Goal: Navigation & Orientation: Find specific page/section

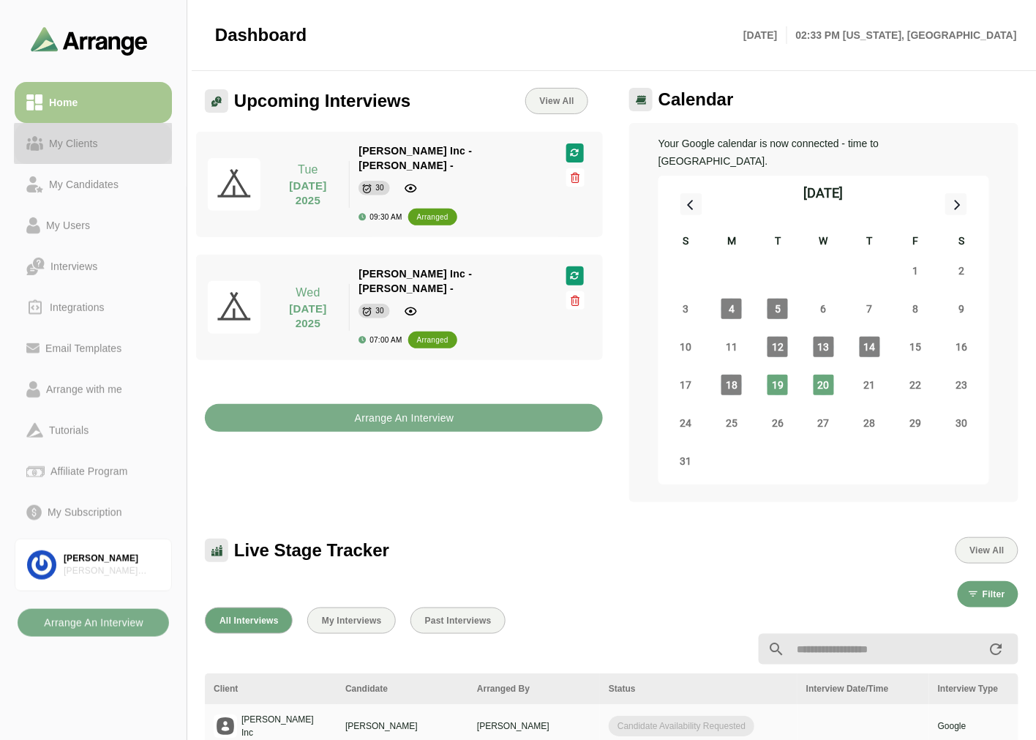
click at [45, 147] on div "My Clients" at bounding box center [73, 144] width 61 height 18
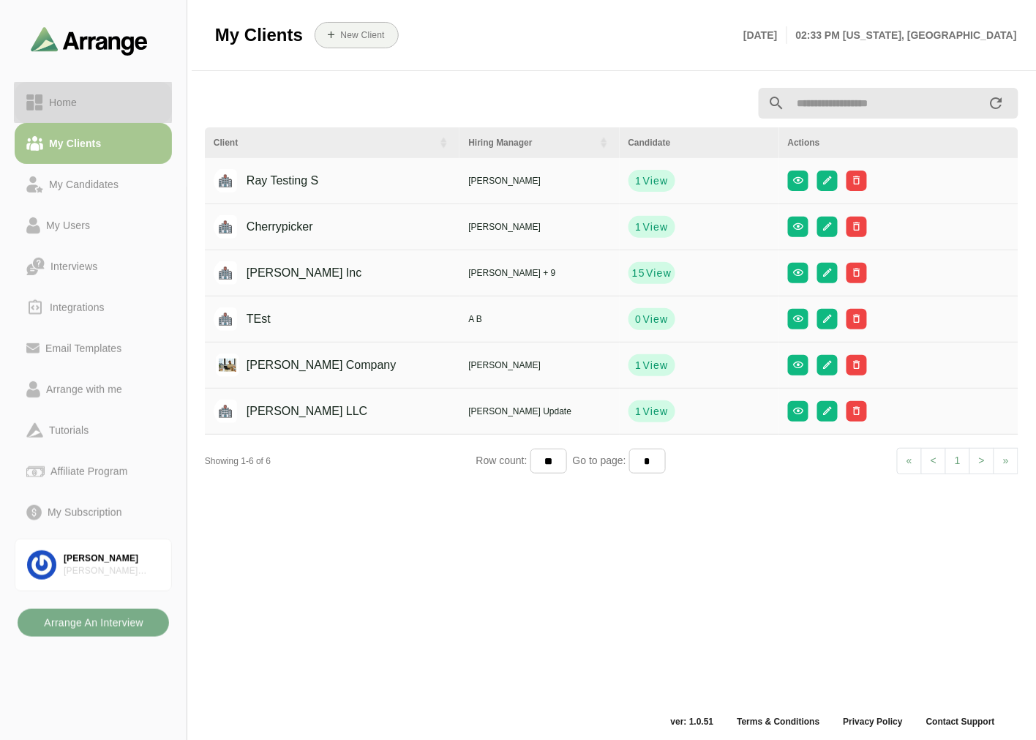
click at [86, 102] on div "Home" at bounding box center [93, 103] width 134 height 18
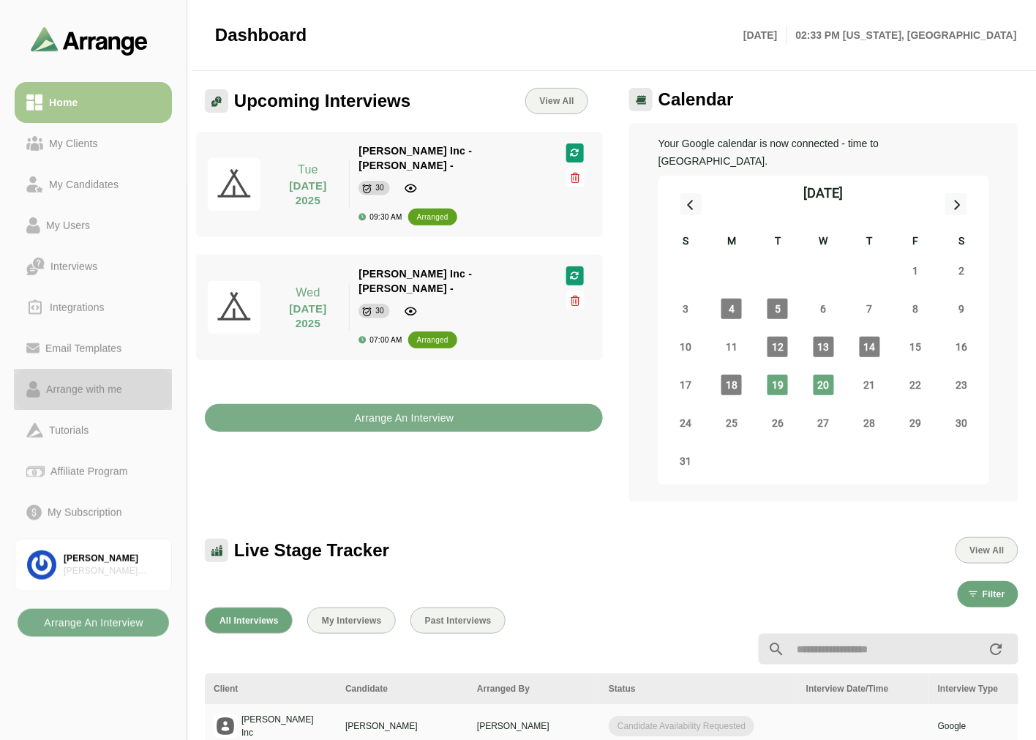
click at [75, 390] on div "Arrange with me" at bounding box center [84, 389] width 88 height 18
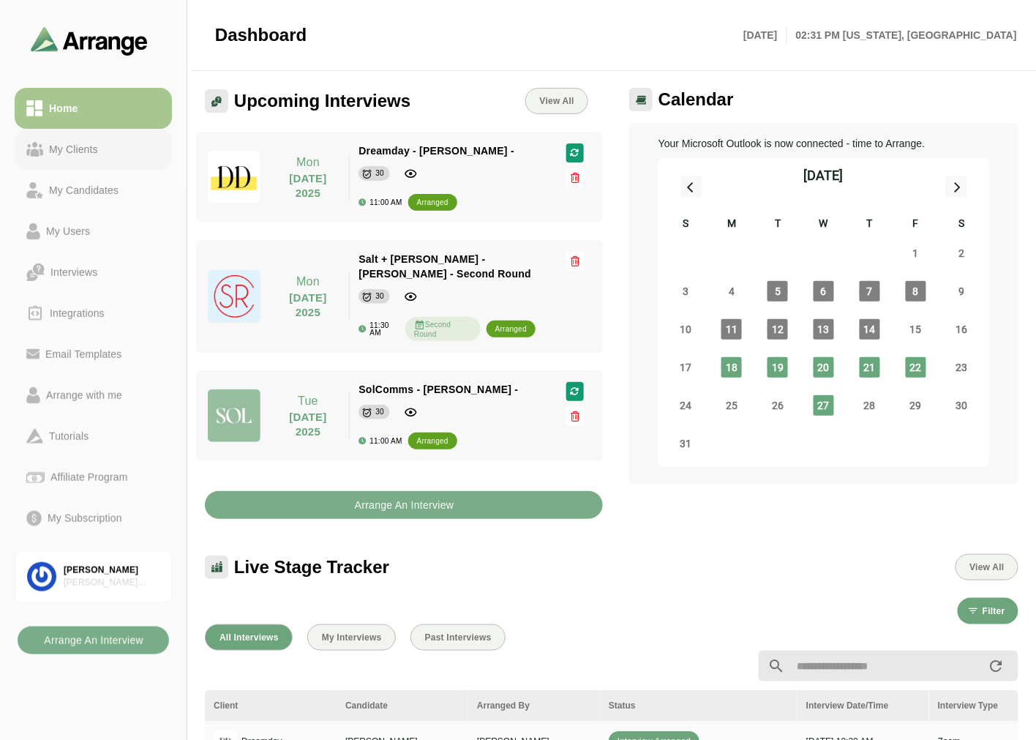
click at [104, 129] on link "My Clients" at bounding box center [93, 149] width 157 height 41
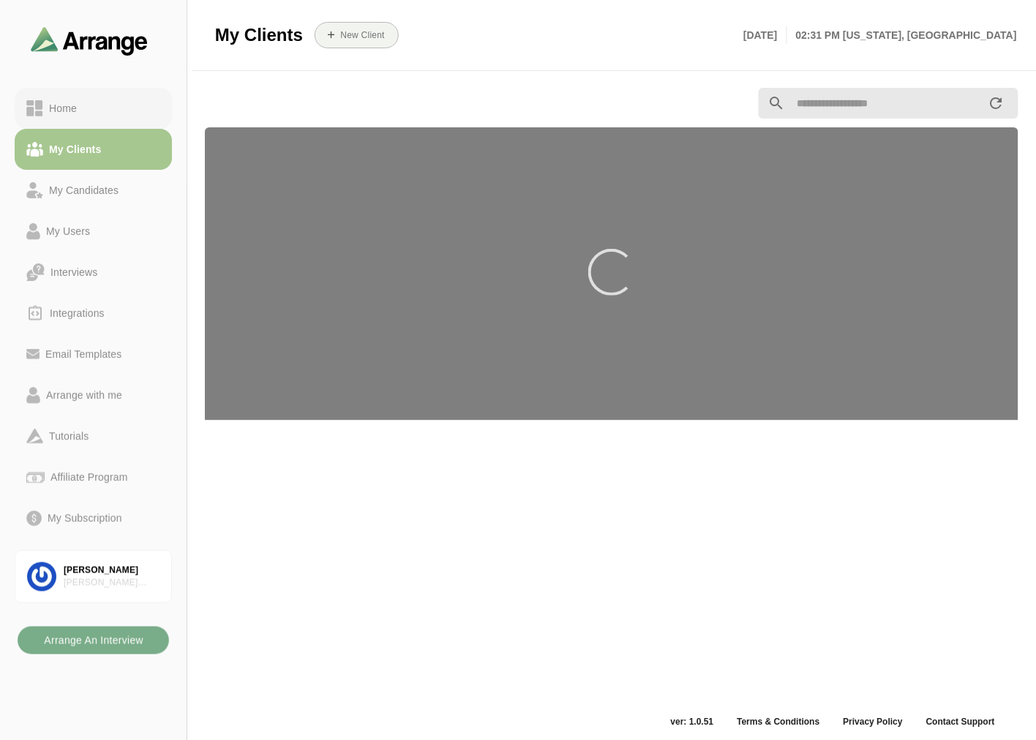
click at [114, 98] on link "Home" at bounding box center [93, 108] width 157 height 41
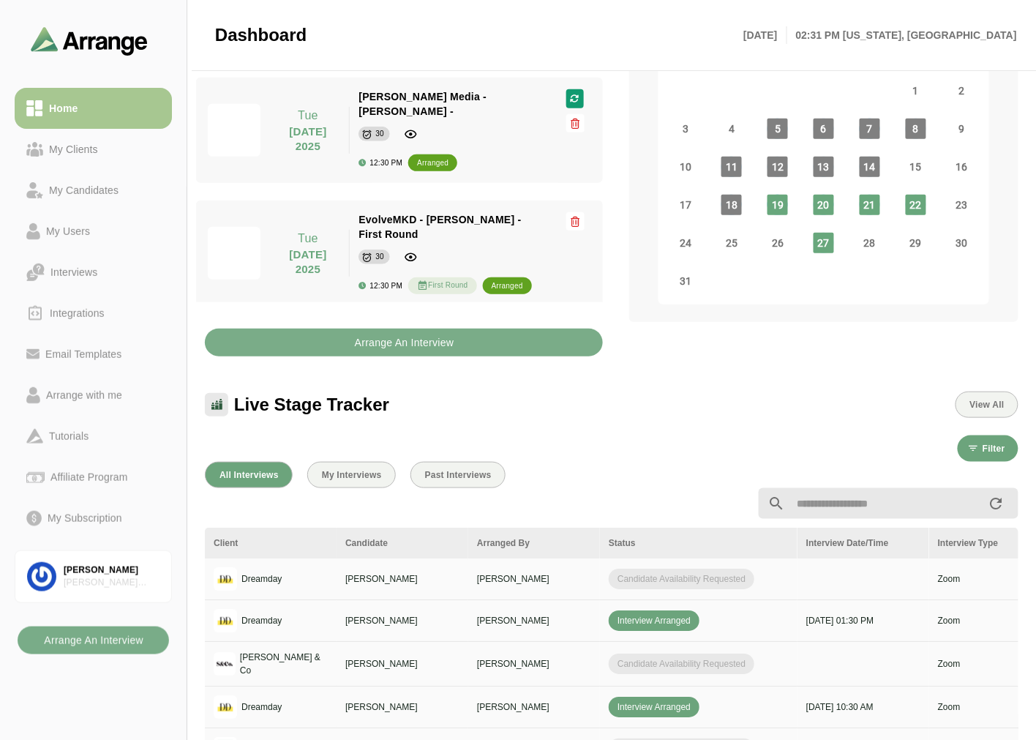
scroll to position [503, 0]
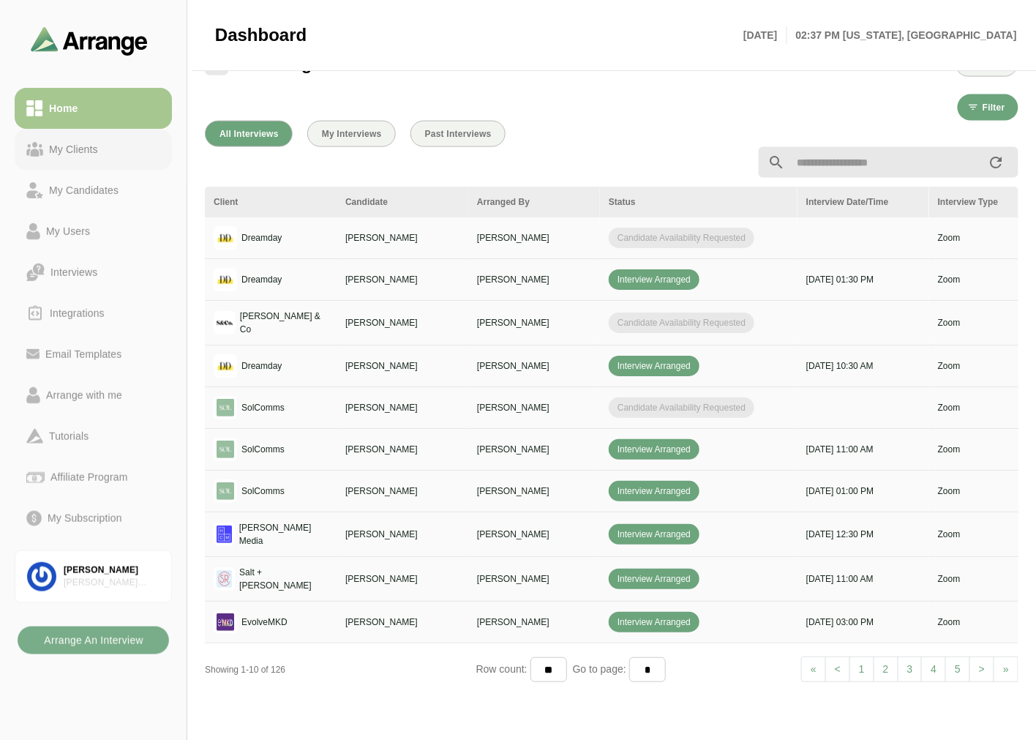
click at [63, 143] on div "My Clients" at bounding box center [73, 149] width 61 height 18
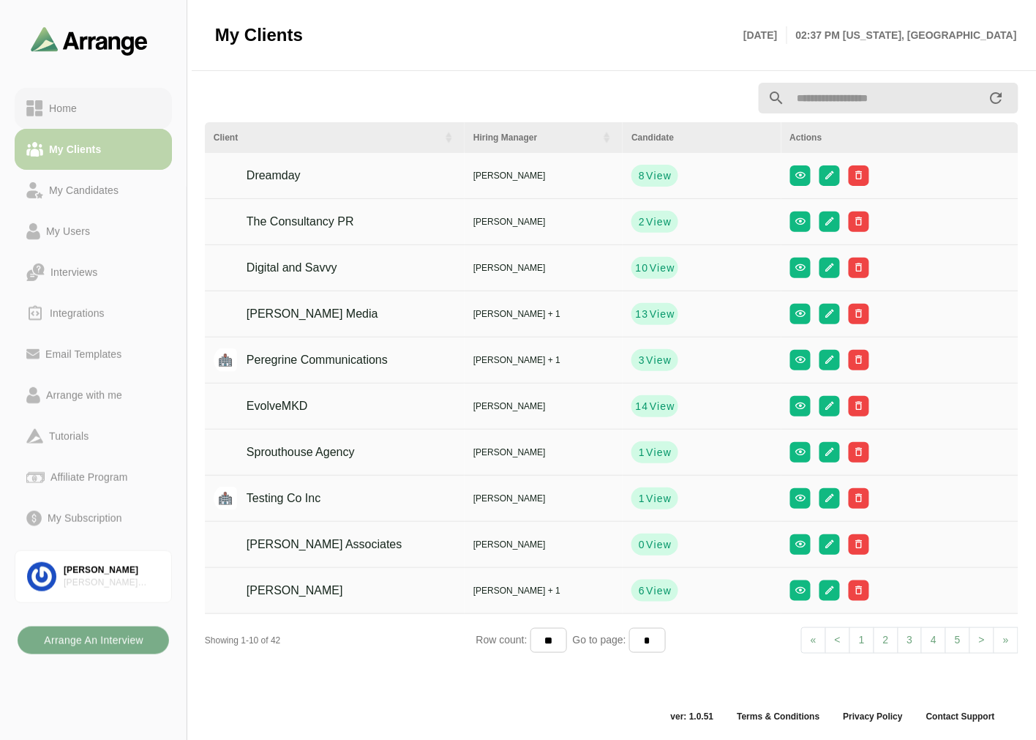
scroll to position [4, 0]
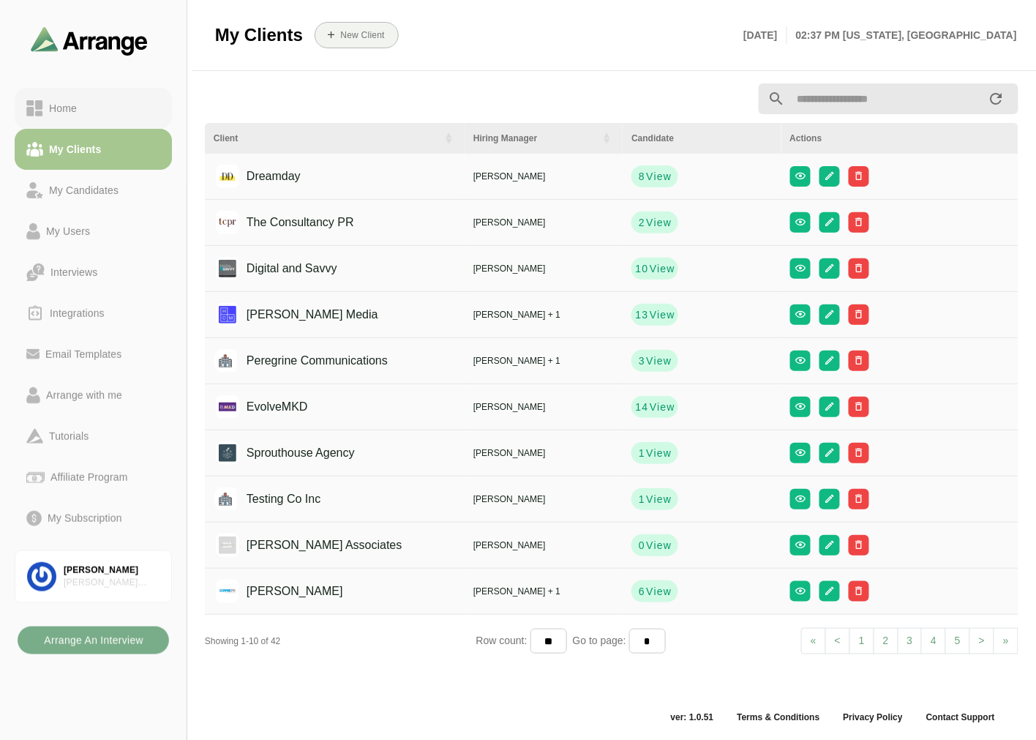
click at [89, 103] on div "Home" at bounding box center [93, 109] width 134 height 18
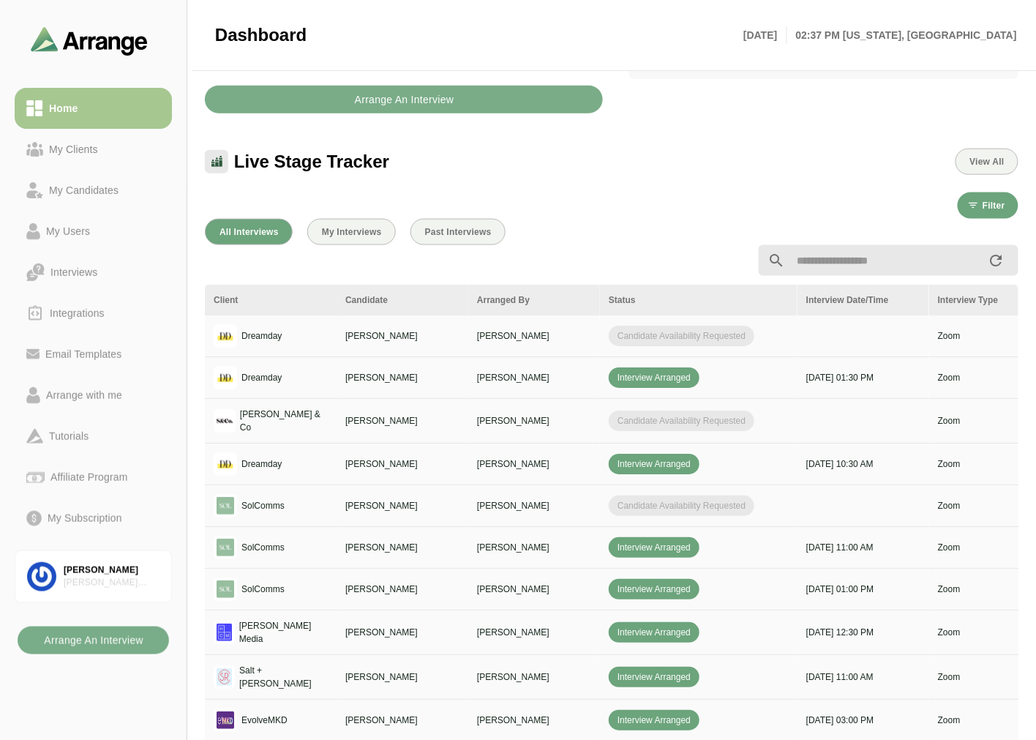
scroll to position [411, 0]
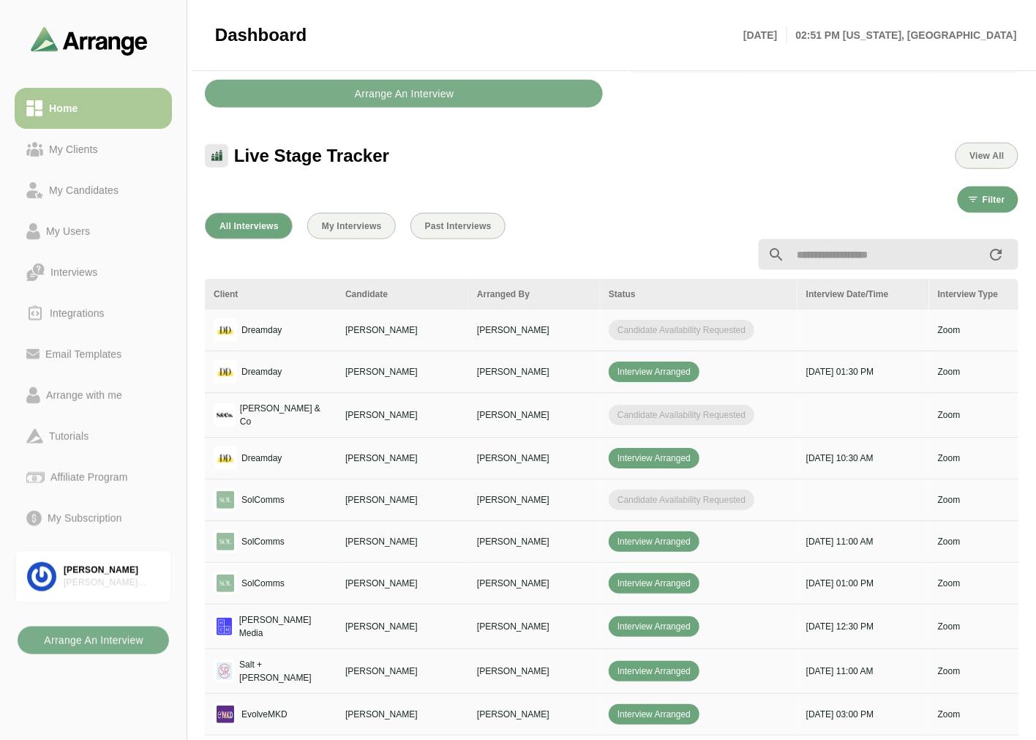
drag, startPoint x: 55, startPoint y: 157, endPoint x: 79, endPoint y: 96, distance: 66.0
click at [55, 157] on div "My Clients" at bounding box center [73, 149] width 61 height 18
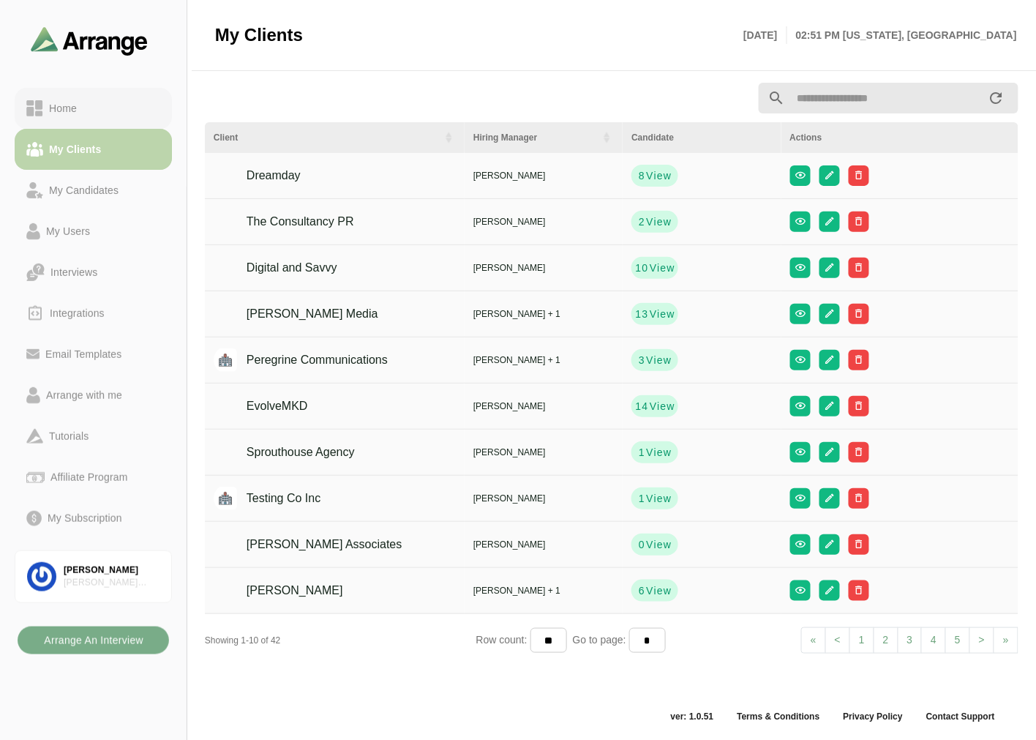
scroll to position [4, 0]
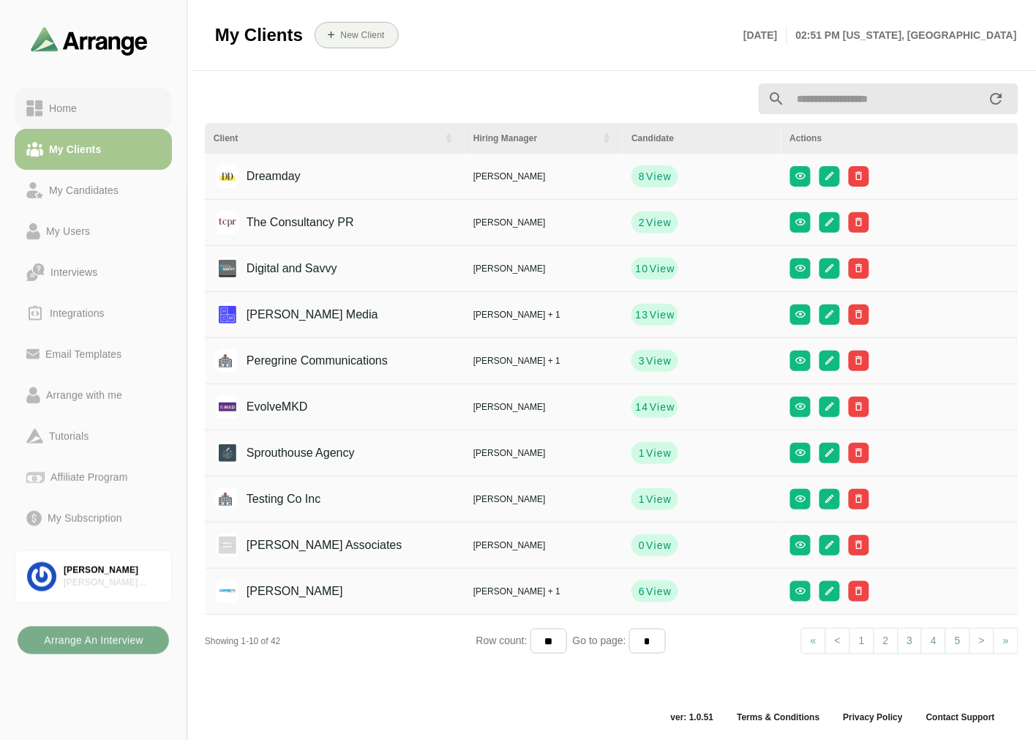
click at [81, 89] on link "Home" at bounding box center [93, 108] width 157 height 41
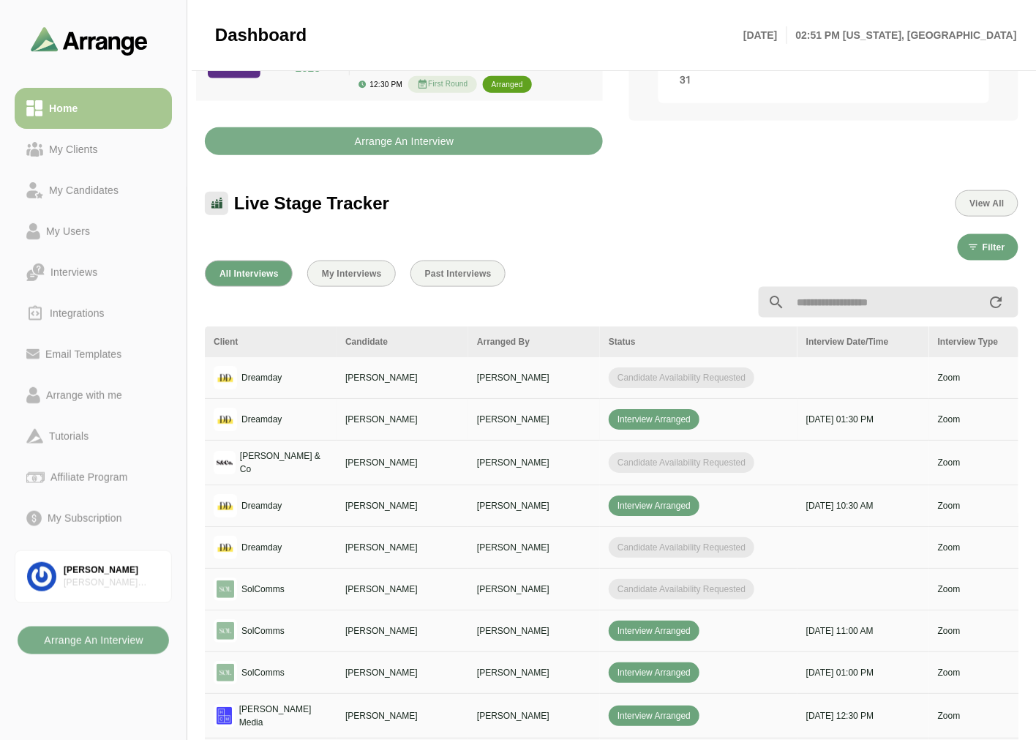
scroll to position [411, 0]
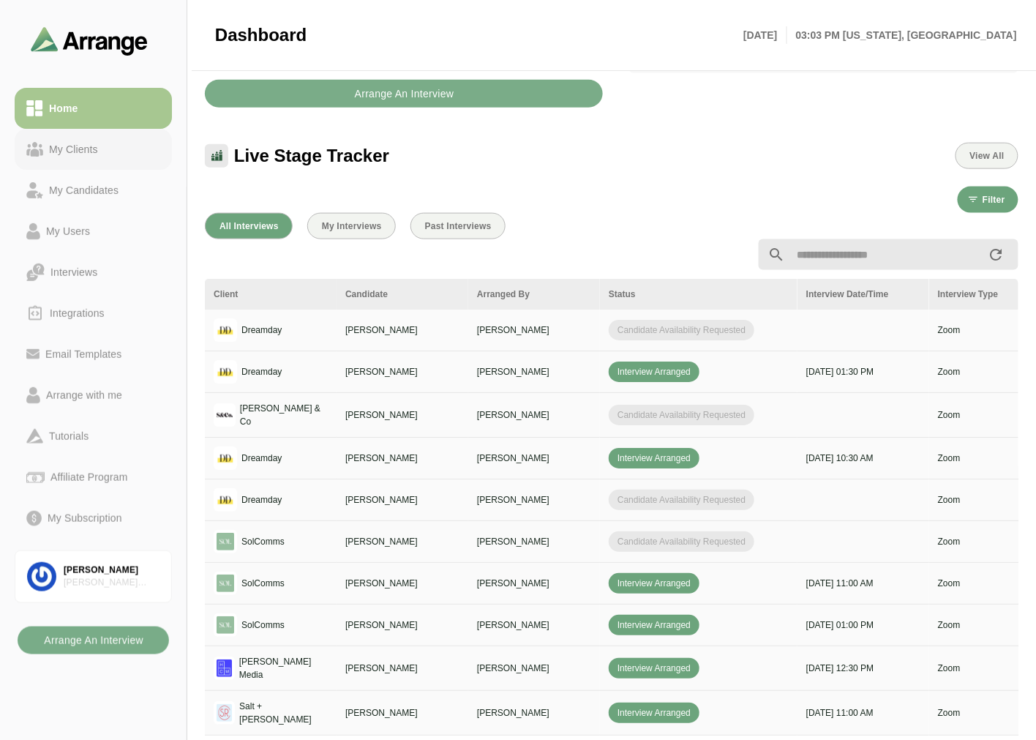
click at [34, 154] on icon at bounding box center [35, 153] width 9 height 8
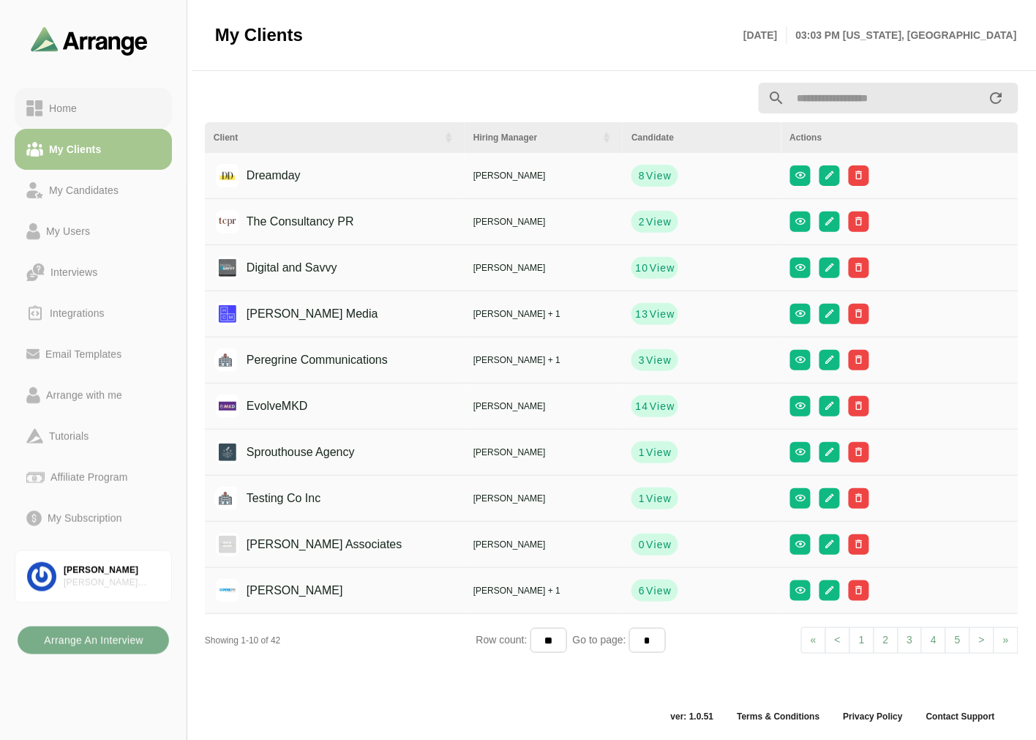
scroll to position [4, 0]
click at [75, 110] on div "Home" at bounding box center [63, 109] width 40 height 18
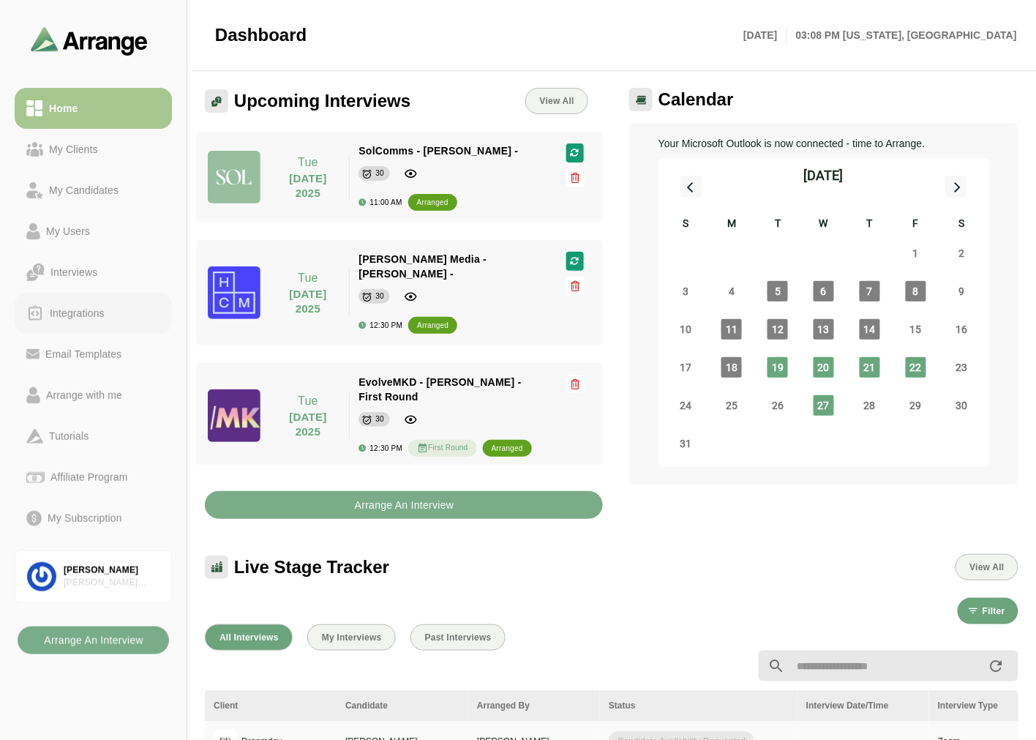
click at [105, 310] on div "Integrations" at bounding box center [77, 313] width 67 height 18
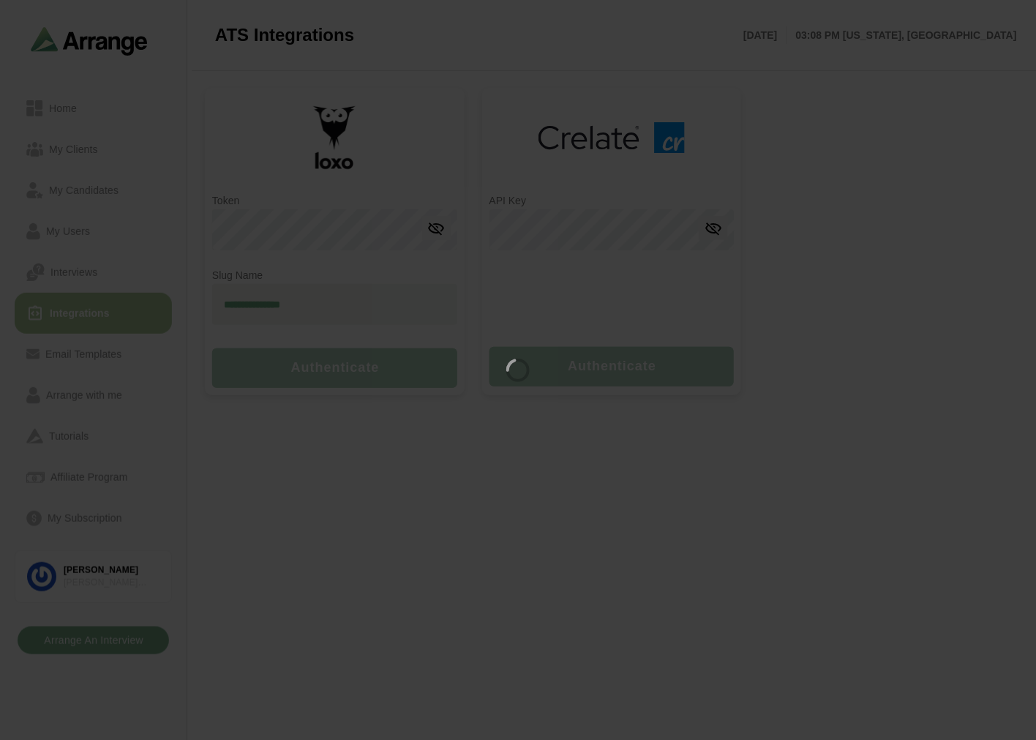
type input "**********"
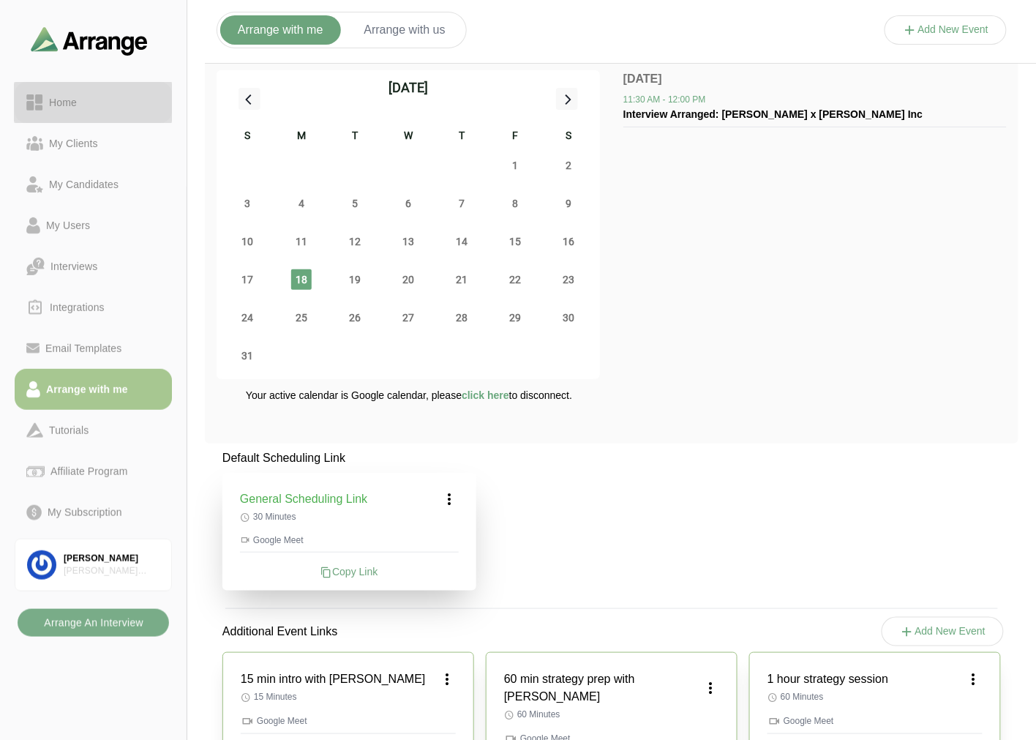
click at [89, 111] on link "Home" at bounding box center [93, 102] width 157 height 41
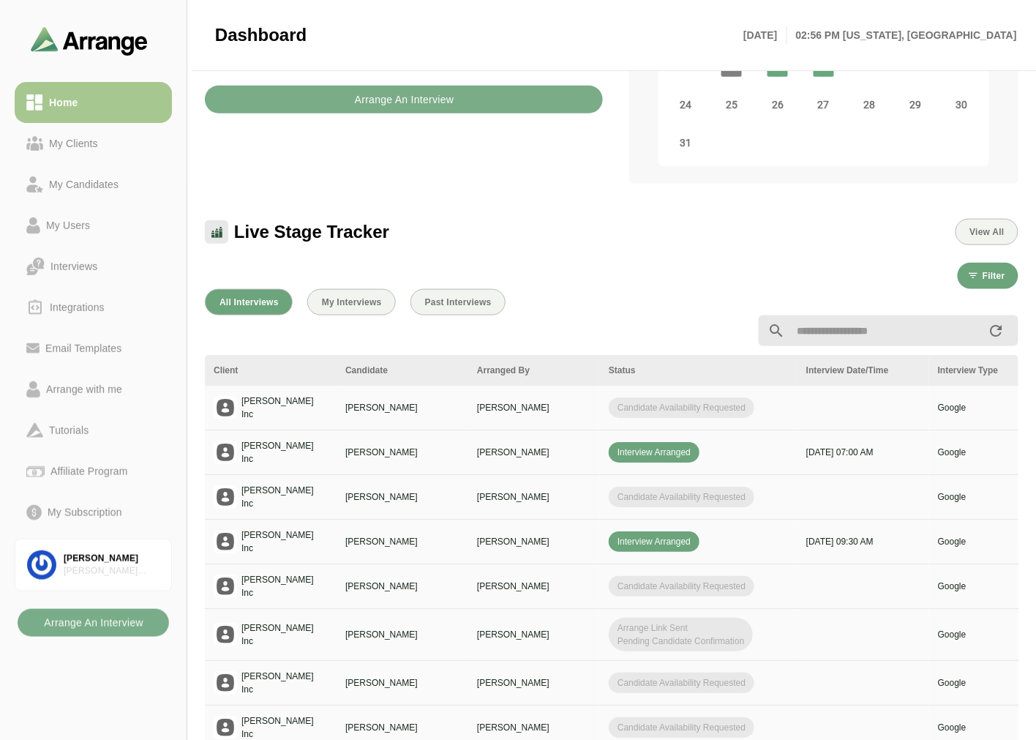
scroll to position [325, 0]
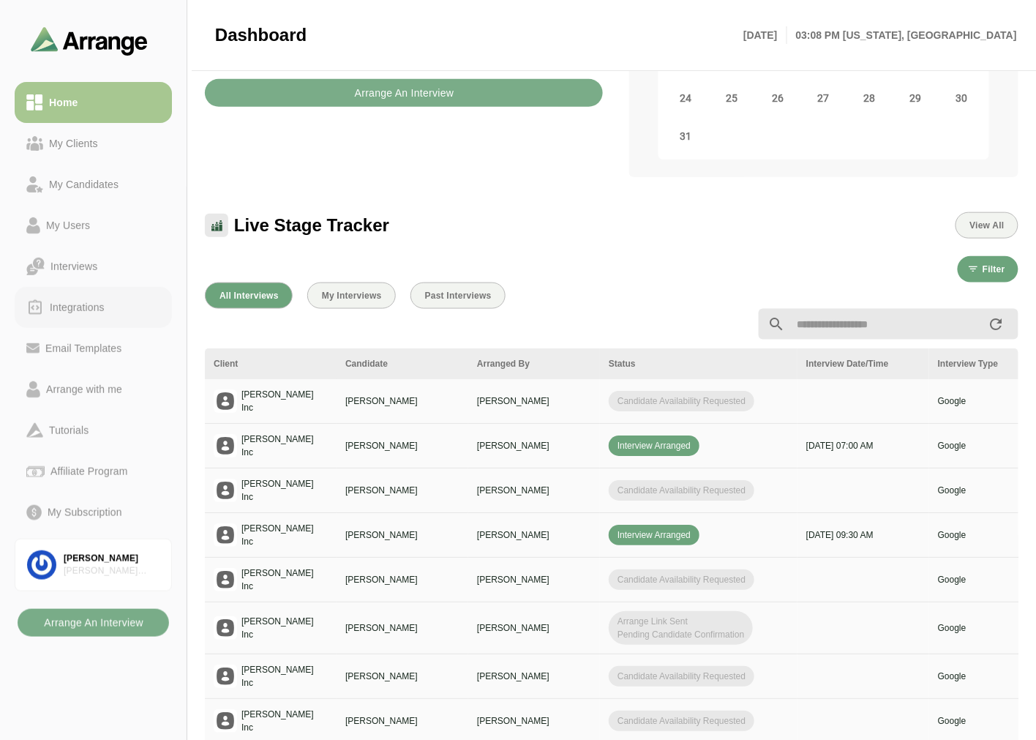
click at [92, 312] on div "Integrations" at bounding box center [77, 308] width 67 height 18
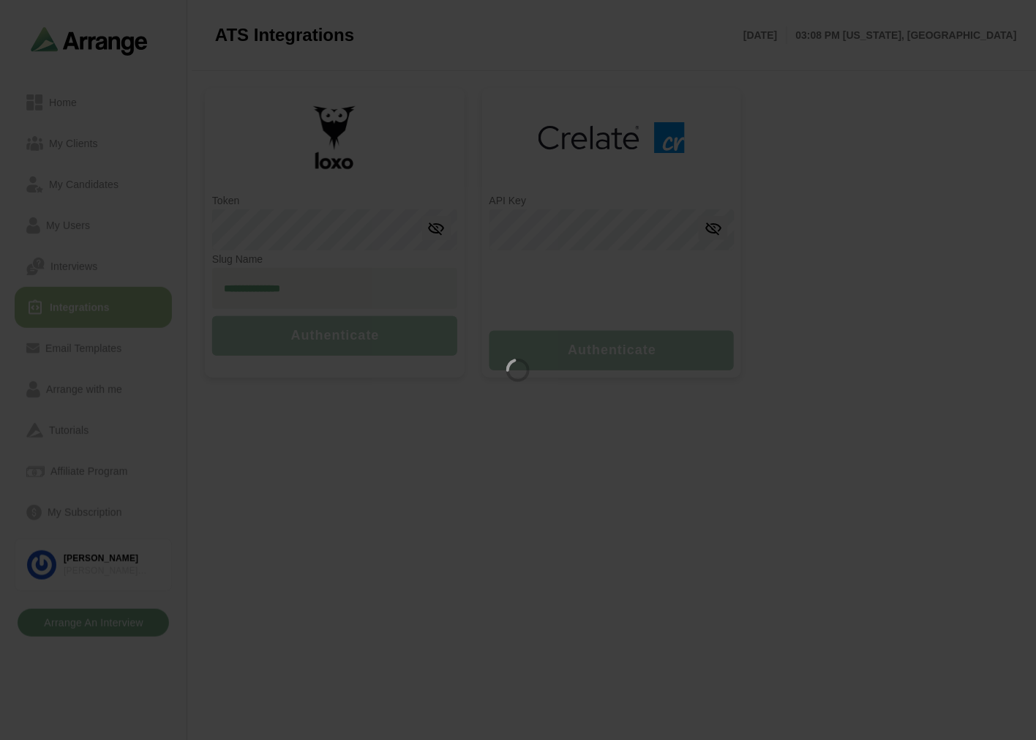
type input "**********"
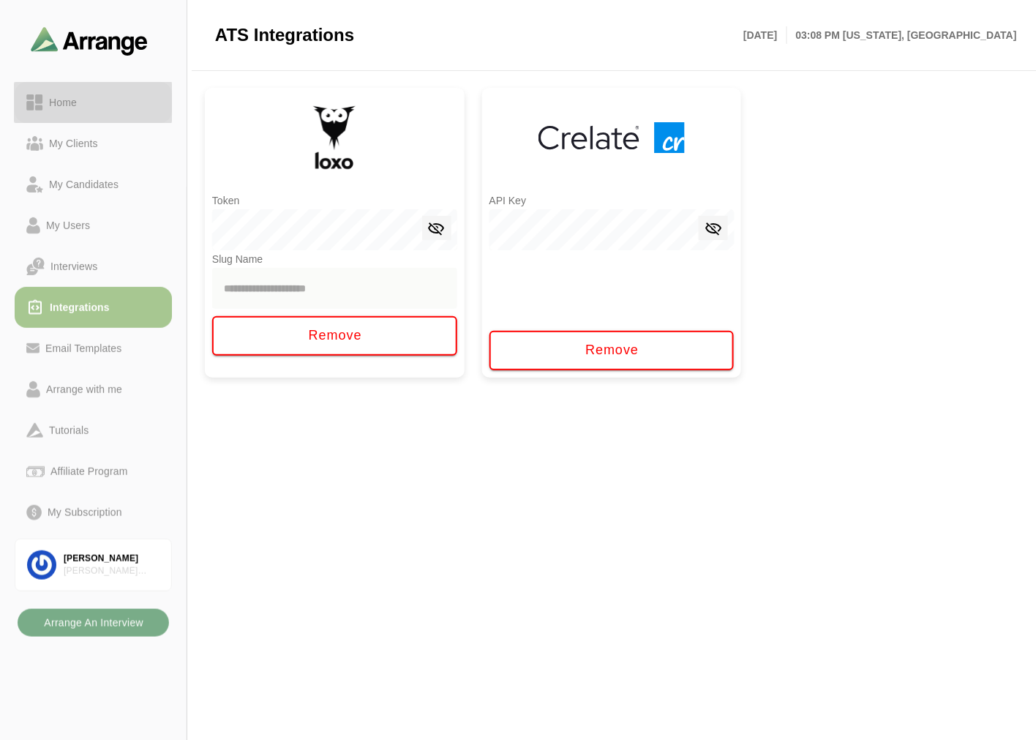
click at [61, 108] on div "Home" at bounding box center [63, 103] width 40 height 18
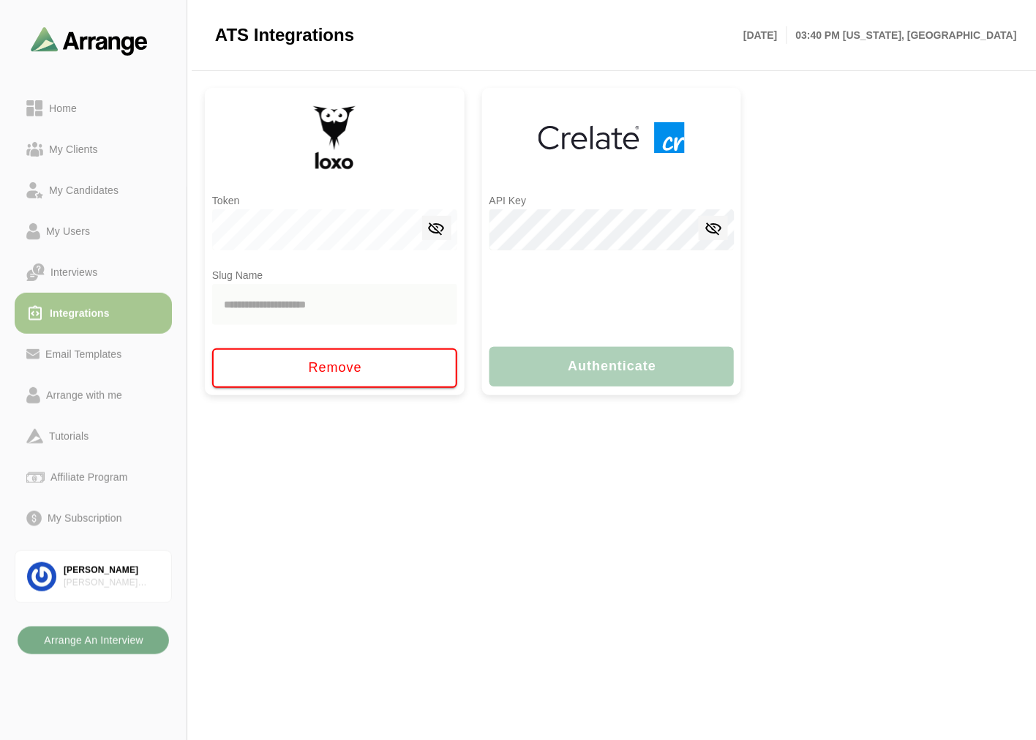
click at [54, 110] on div "Home" at bounding box center [63, 109] width 40 height 18
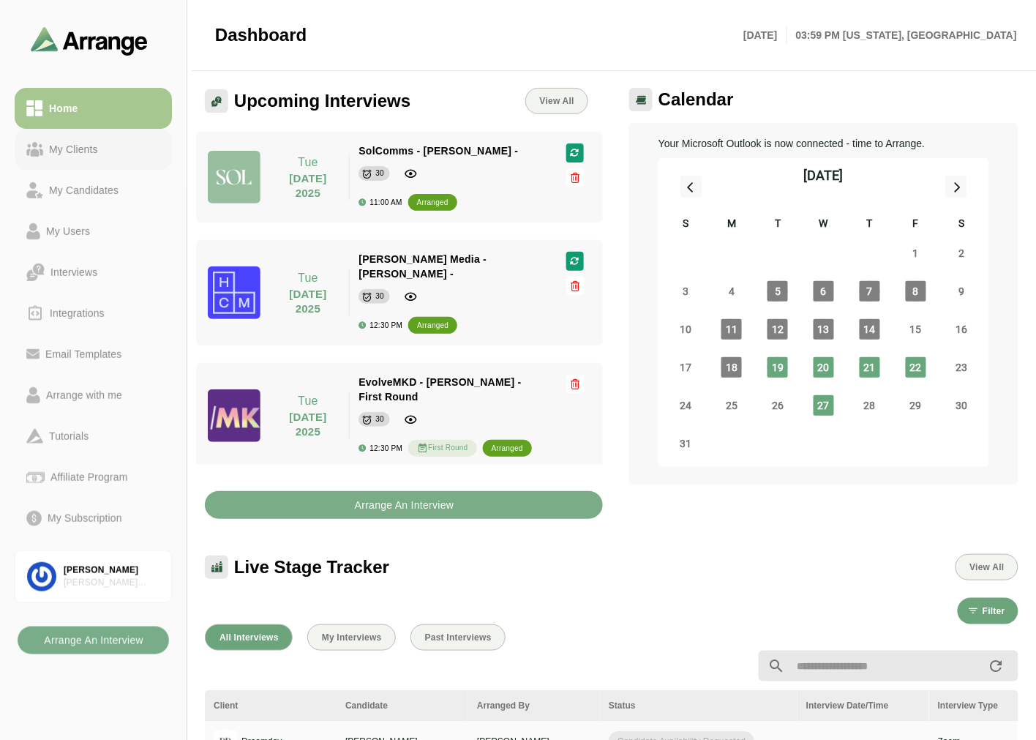
click at [121, 151] on div "My Clients" at bounding box center [93, 149] width 134 height 18
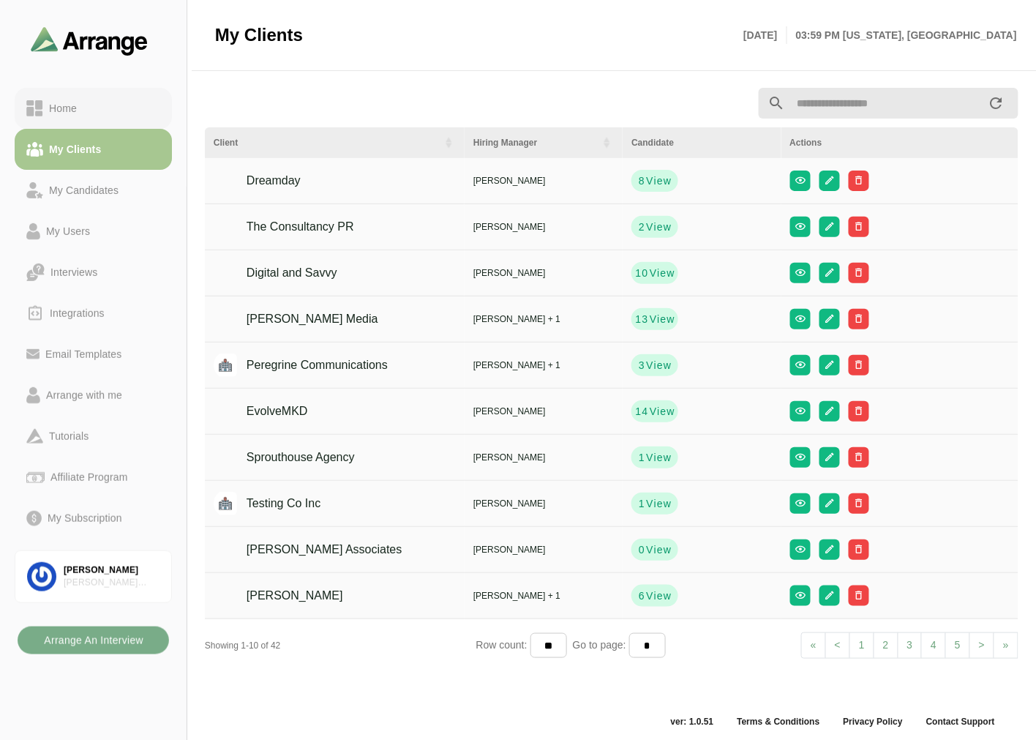
click at [127, 108] on div "Home" at bounding box center [93, 109] width 134 height 18
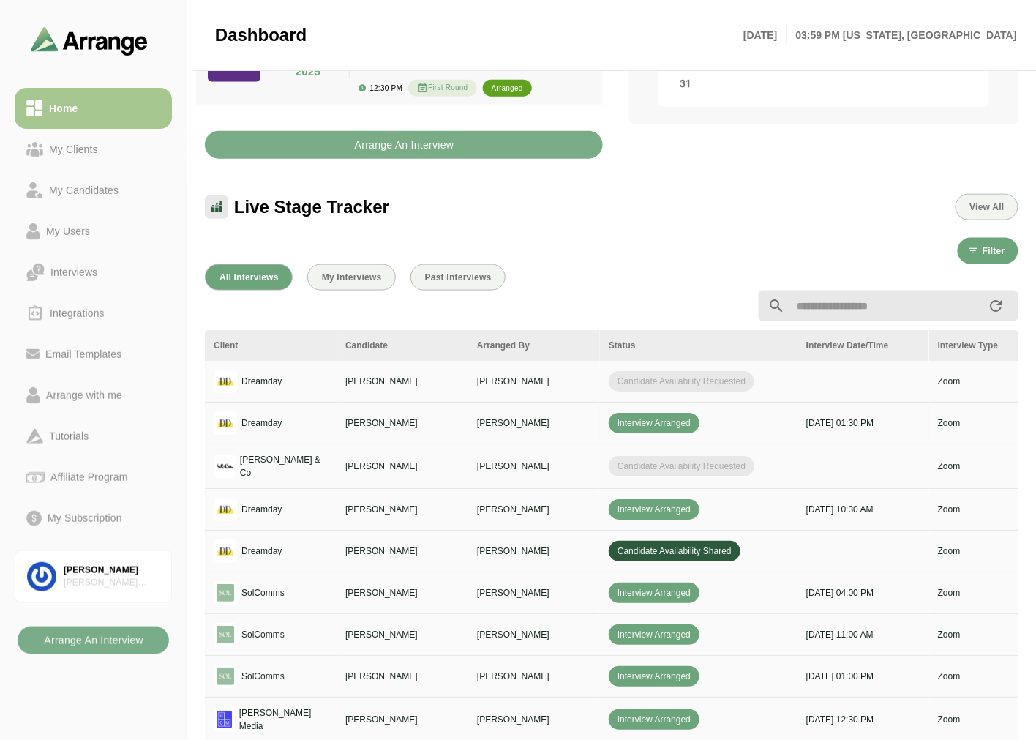
scroll to position [406, 0]
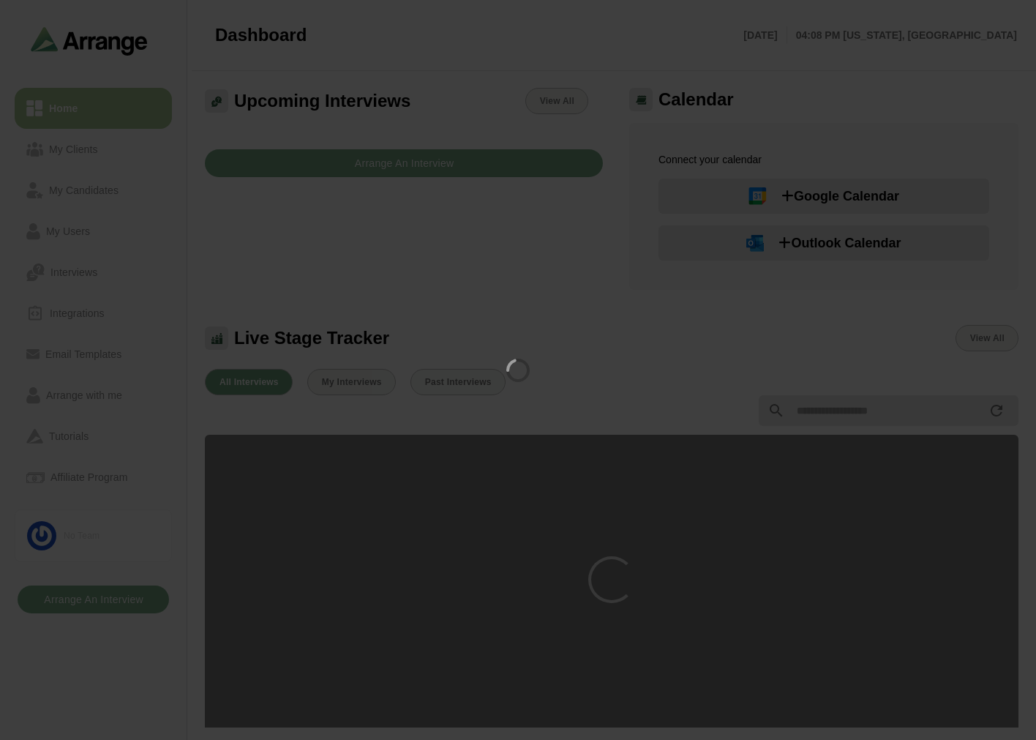
scroll to position [297, 0]
